Goal: Task Accomplishment & Management: Use online tool/utility

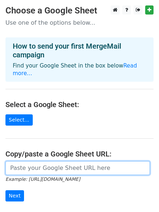
click at [36, 162] on input "url" at bounding box center [77, 169] width 144 height 14
click at [47, 163] on input "url" at bounding box center [77, 169] width 144 height 14
paste input "https://docs.google.com/spreadsheets/d/11E0mTLcCozUA60jUEx8QPL2YRAWFFwhPeXUi5ct…"
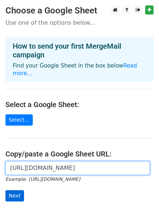
type input "https://docs.google.com/spreadsheets/d/11E0mTLcCozUA60jUEx8QPL2YRAWFFwhPeXUi5ct…"
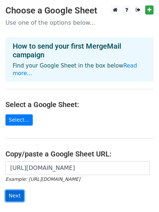
scroll to position [0, 0]
click at [15, 191] on input "Next" at bounding box center [14, 196] width 19 height 11
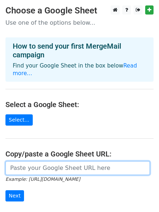
click at [29, 162] on input "url" at bounding box center [77, 169] width 144 height 14
paste input "[URL][DOMAIN_NAME]"
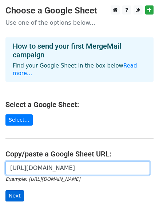
type input "https://docs.google.com/spreadsheets/d/11E0mTLcCozUA60jUEx8QPL2YRAWFFwhPeXUi5ct…"
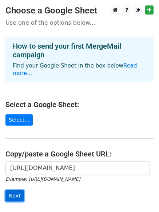
scroll to position [0, 0]
click at [13, 191] on input "Next" at bounding box center [14, 196] width 19 height 11
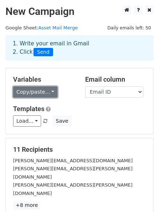
click at [40, 90] on link "Copy/paste..." at bounding box center [35, 92] width 44 height 11
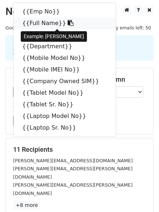
click at [35, 22] on link "{{Full Name}}" at bounding box center [64, 23] width 102 height 12
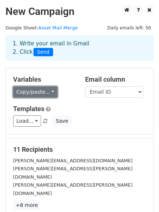
click at [40, 92] on link "Copy/paste..." at bounding box center [35, 92] width 44 height 11
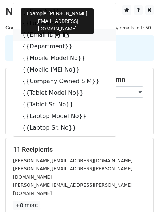
click at [41, 33] on link "{{Email ID}}" at bounding box center [64, 35] width 102 height 12
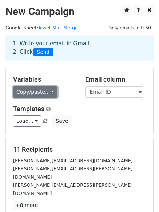
click at [33, 89] on link "Copy/paste..." at bounding box center [35, 92] width 44 height 11
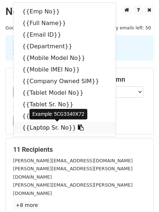
click at [48, 123] on link "{{Laptop Sr. No}}" at bounding box center [64, 128] width 102 height 12
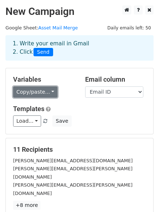
click at [35, 91] on link "Copy/paste..." at bounding box center [35, 92] width 44 height 11
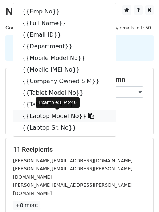
click at [44, 117] on link "{{Laptop Model No}}" at bounding box center [64, 117] width 102 height 12
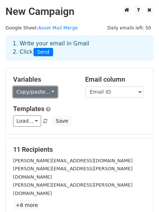
click at [37, 94] on link "Copy/paste..." at bounding box center [35, 92] width 44 height 11
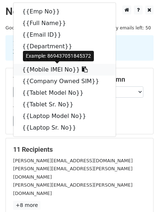
click at [58, 68] on link "{{Mobile IMEI No}}" at bounding box center [64, 70] width 102 height 12
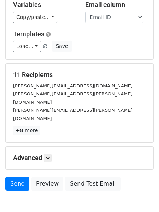
scroll to position [99, 0]
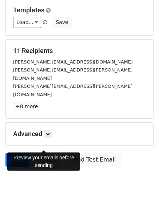
click at [43, 153] on link "Preview" at bounding box center [47, 160] width 32 height 14
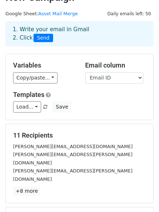
scroll to position [12, 0]
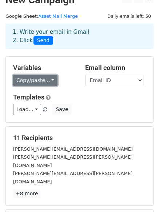
click at [36, 81] on link "Copy/paste..." at bounding box center [35, 80] width 44 height 11
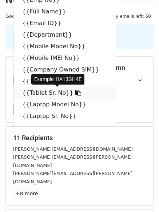
click at [51, 92] on link "{{Tablet Sr. No}}" at bounding box center [64, 93] width 102 height 12
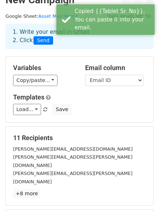
scroll to position [99, 0]
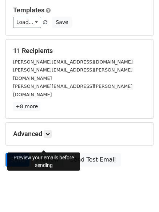
click at [40, 153] on link "Preview" at bounding box center [47, 160] width 32 height 14
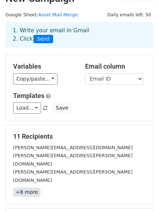
scroll to position [0, 0]
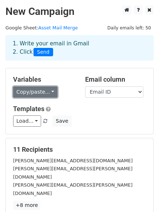
click at [34, 93] on link "Copy/paste..." at bounding box center [35, 92] width 44 height 11
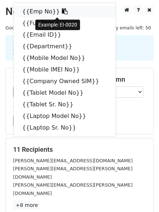
click at [45, 13] on link "{{Emp No}}" at bounding box center [64, 12] width 102 height 12
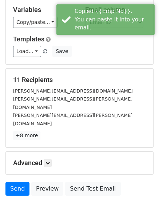
scroll to position [99, 0]
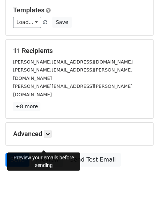
click at [42, 153] on link "Preview" at bounding box center [47, 160] width 32 height 14
click at [48, 153] on link "Preview" at bounding box center [47, 160] width 32 height 14
click at [39, 153] on link "Preview" at bounding box center [47, 160] width 32 height 14
click at [17, 153] on link "Send" at bounding box center [17, 160] width 24 height 14
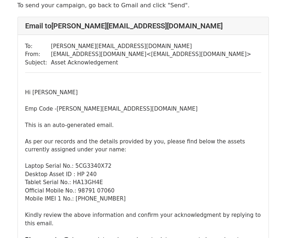
scroll to position [36, 0]
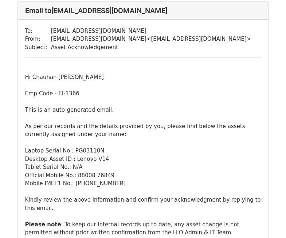
scroll to position [1846, 0]
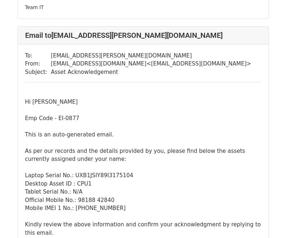
scroll to position [1486, 0]
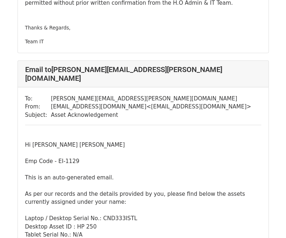
scroll to position [291, 0]
